Goal: Find specific page/section: Find specific page/section

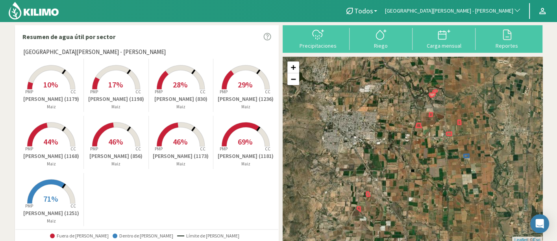
click at [490, 3] on button "[GEOGRAPHIC_DATA][PERSON_NAME] - [PERSON_NAME]" at bounding box center [453, 10] width 144 height 17
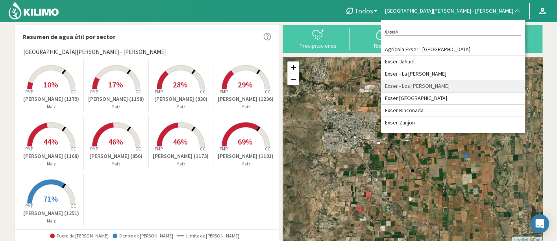
type input "exser"
click at [491, 96] on li "Exser [GEOGRAPHIC_DATA]" at bounding box center [453, 99] width 144 height 12
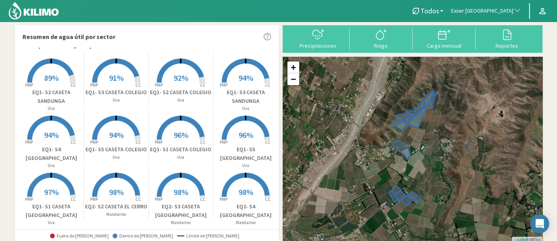
click at [59, 219] on p "Uva" at bounding box center [51, 222] width 65 height 7
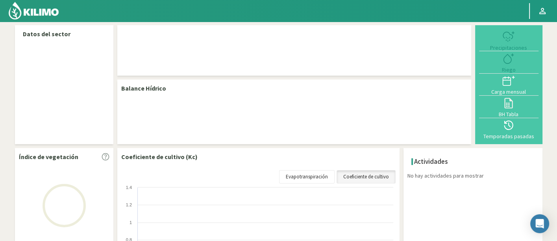
click at [41, 9] on img at bounding box center [34, 10] width 52 height 19
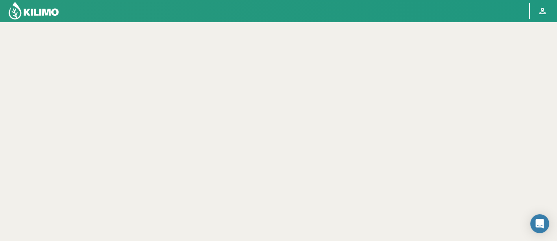
click at [41, 6] on img at bounding box center [34, 10] width 52 height 19
